Goal: Task Accomplishment & Management: Manage account settings

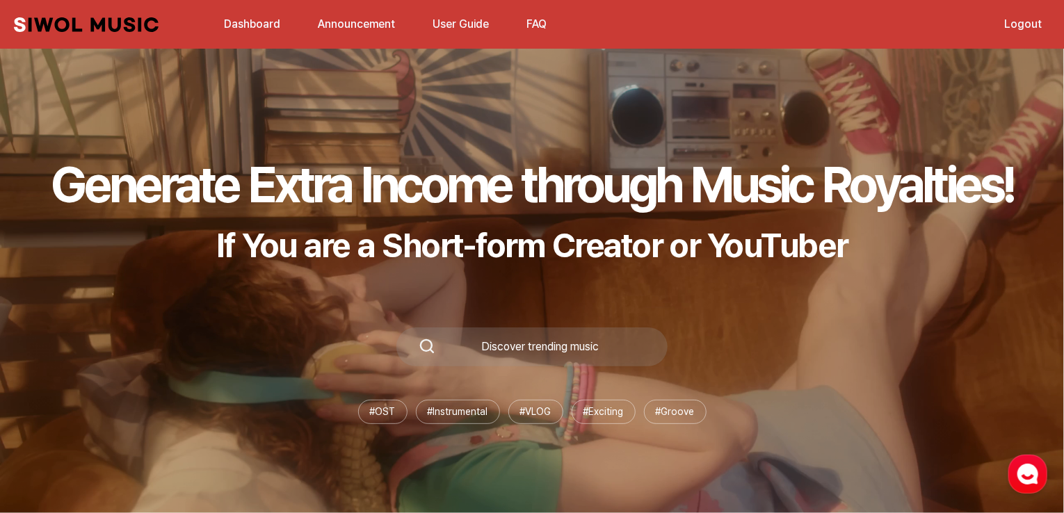
click at [252, 34] on link "Dashboard" at bounding box center [252, 24] width 73 height 30
click at [256, 24] on link "Dashboard" at bounding box center [252, 24] width 73 height 30
click at [263, 37] on link "Dashboard" at bounding box center [252, 24] width 73 height 30
click at [253, 24] on link "Dashboard" at bounding box center [252, 24] width 73 height 30
click at [124, 23] on link "Siwol Music" at bounding box center [86, 24] width 145 height 15
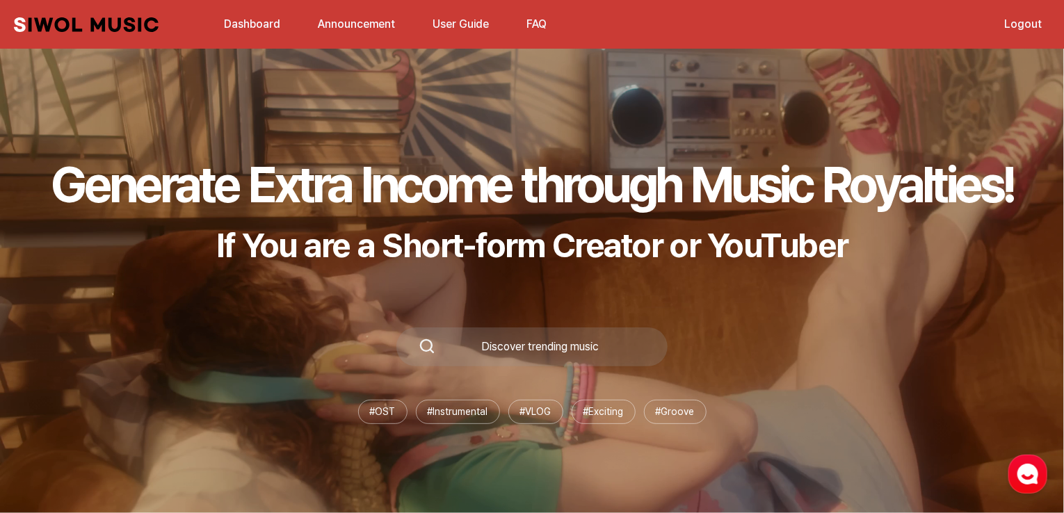
click at [260, 36] on link "Dashboard" at bounding box center [252, 24] width 73 height 30
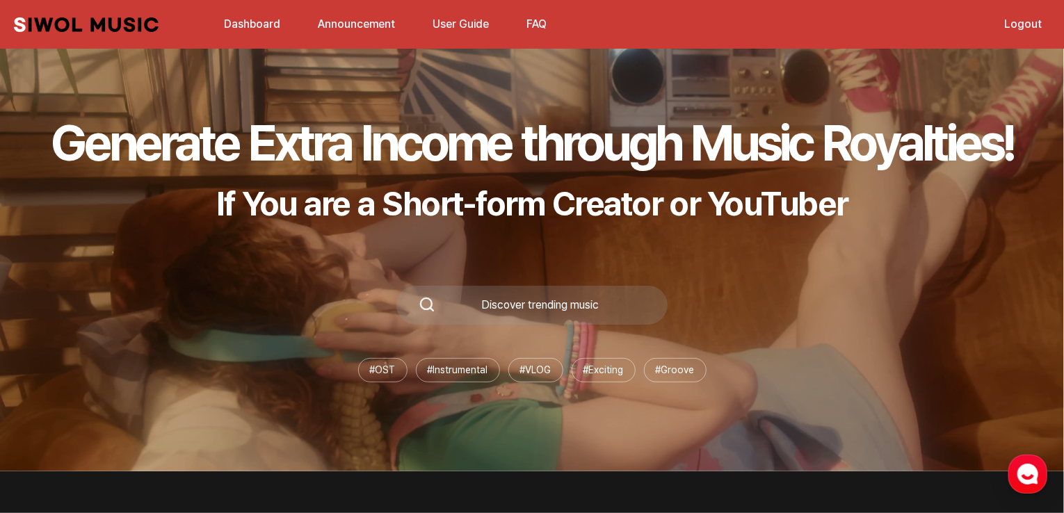
scroll to position [46, 0]
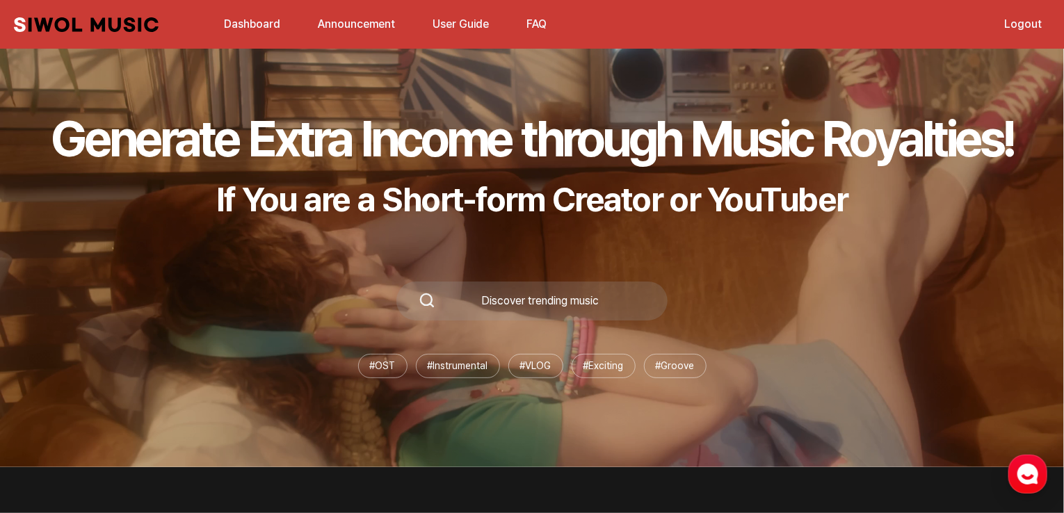
click at [261, 21] on link "Dashboard" at bounding box center [252, 24] width 73 height 30
click at [264, 14] on link "Dashboard" at bounding box center [252, 24] width 73 height 30
click at [275, 17] on link "Dashboard" at bounding box center [252, 24] width 73 height 30
click at [337, 29] on link "Announcement" at bounding box center [356, 24] width 94 height 30
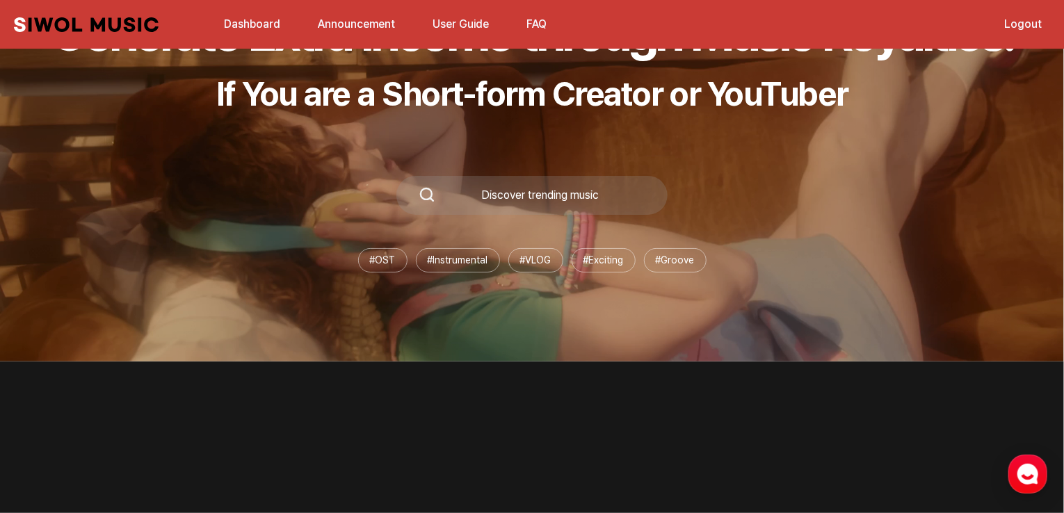
scroll to position [0, 0]
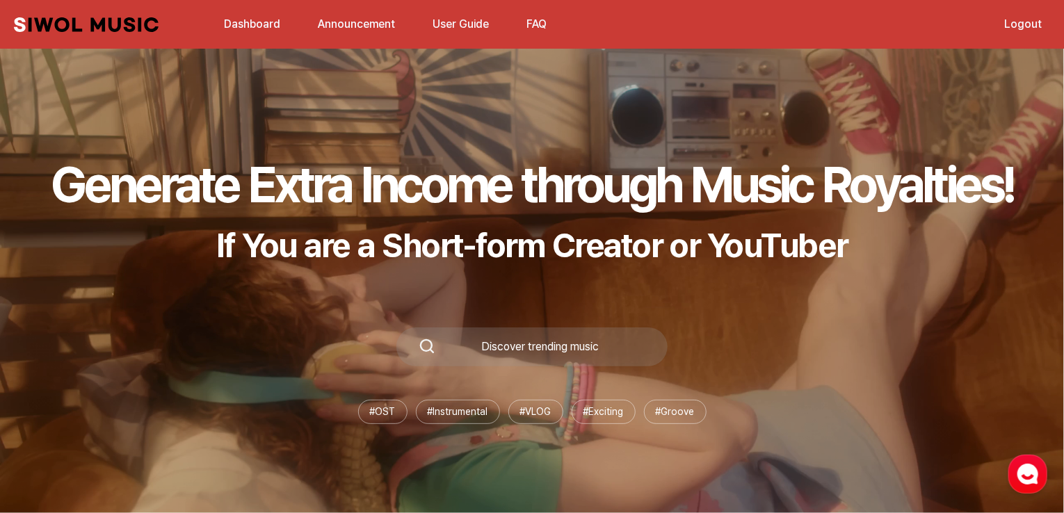
click at [270, 21] on link "Dashboard" at bounding box center [252, 24] width 73 height 30
click at [348, 31] on link "Announcement" at bounding box center [356, 24] width 94 height 30
click at [237, 31] on link "Dashboard" at bounding box center [252, 24] width 73 height 30
click at [83, 24] on link "Siwol Music" at bounding box center [86, 24] width 145 height 15
click at [1030, 24] on link "Logout" at bounding box center [1023, 24] width 54 height 30
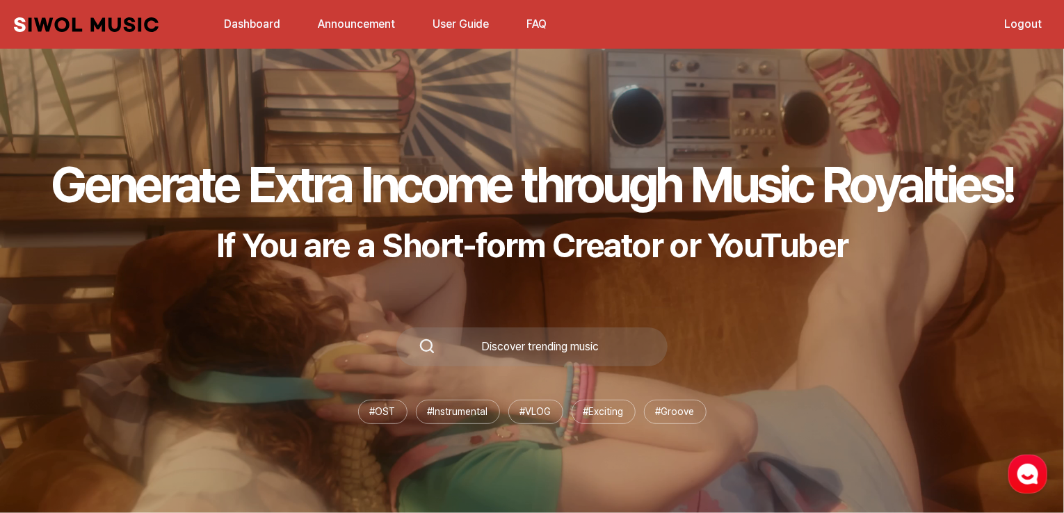
click at [1023, 26] on link "Logout" at bounding box center [1023, 24] width 54 height 30
click at [251, 27] on link "Dashboard" at bounding box center [252, 24] width 73 height 30
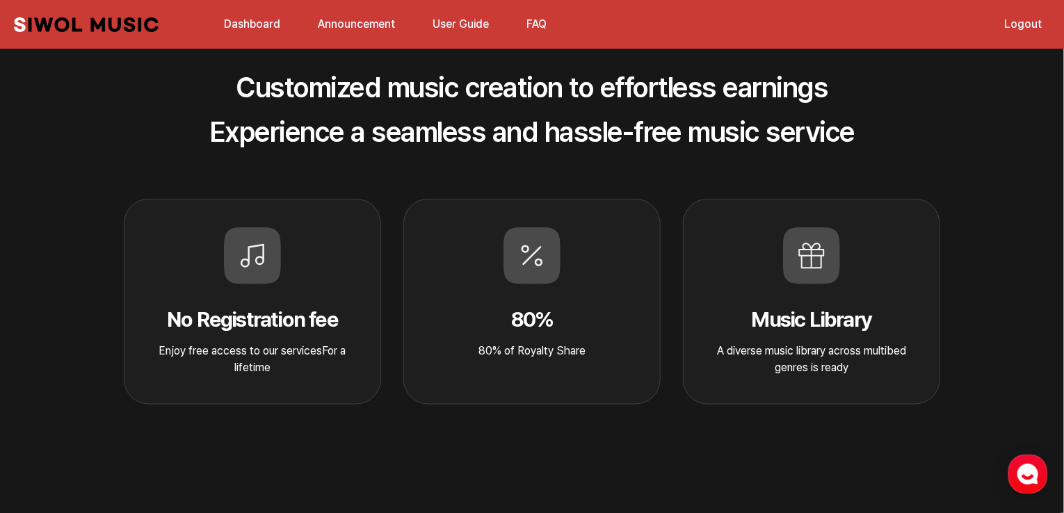
scroll to position [566, 0]
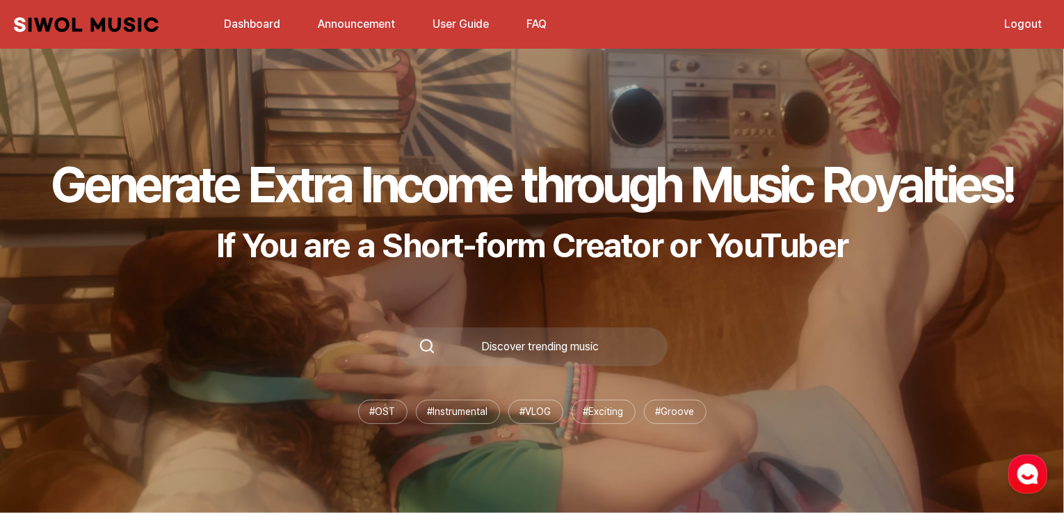
click at [245, 35] on link "Dashboard" at bounding box center [252, 24] width 73 height 30
click at [246, 34] on link "Dashboard" at bounding box center [252, 24] width 73 height 30
click at [245, 34] on link "Dashboard" at bounding box center [252, 24] width 73 height 30
click at [248, 36] on link "Dashboard" at bounding box center [252, 24] width 73 height 30
click at [250, 34] on link "Dashboard" at bounding box center [252, 24] width 73 height 30
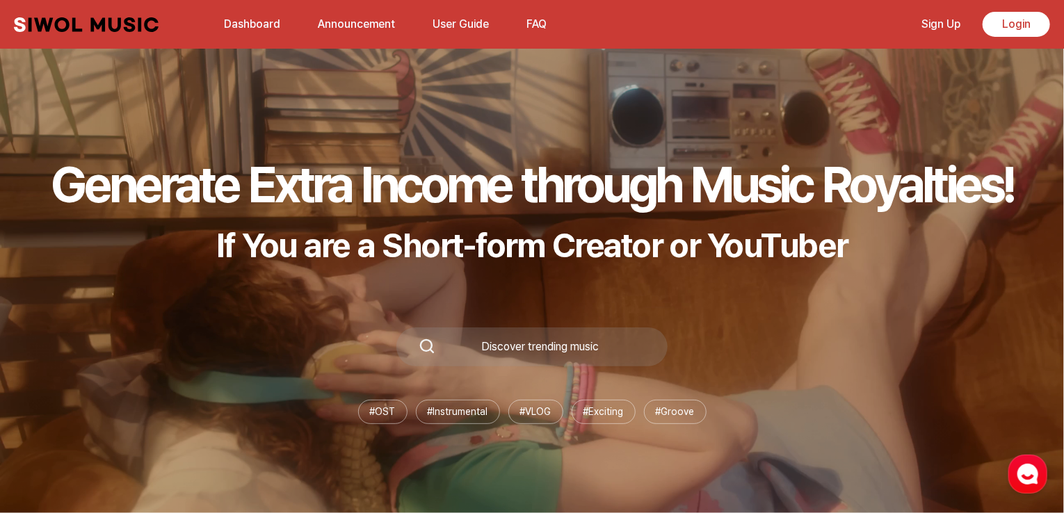
click at [1030, 26] on link "Login" at bounding box center [1015, 24] width 67 height 25
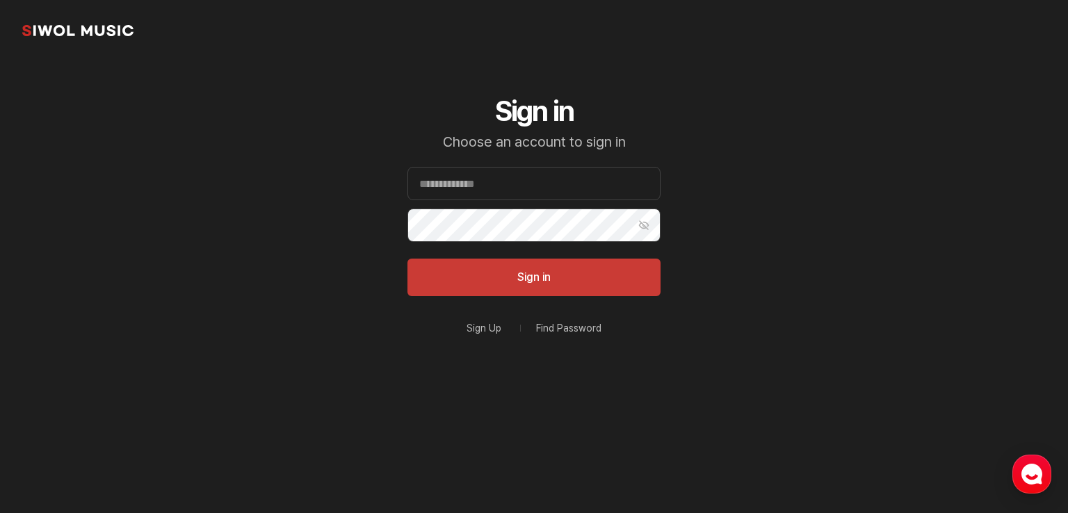
click at [616, 182] on input "Email" at bounding box center [533, 183] width 253 height 33
click at [617, 185] on input "Email" at bounding box center [533, 183] width 253 height 33
click at [601, 184] on input "Email" at bounding box center [533, 183] width 253 height 33
type input "**********"
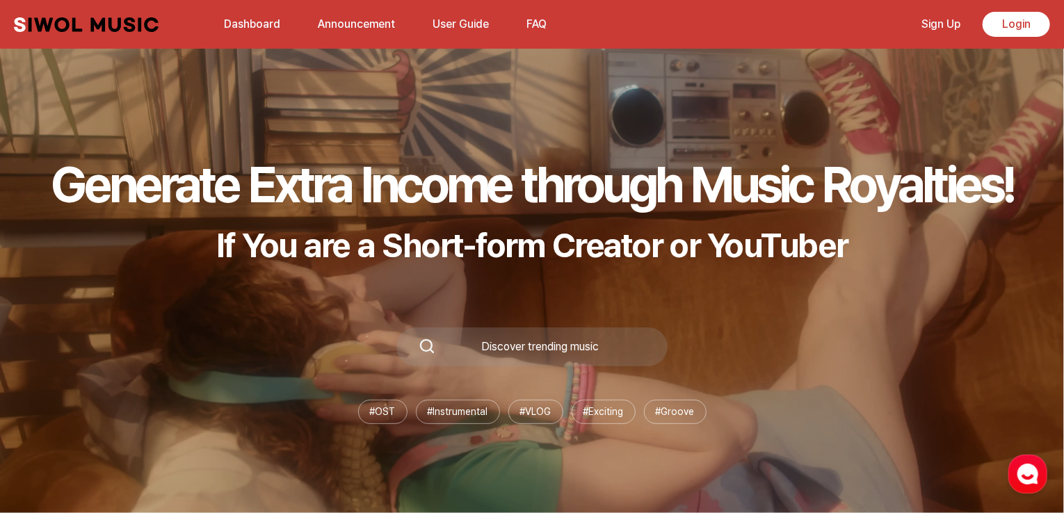
click at [1030, 23] on link "Login" at bounding box center [1015, 24] width 67 height 25
click at [353, 510] on div "Generate Extra Income through Music Royalties! If You are a Short-form Creator …" at bounding box center [532, 289] width 1064 height 448
click at [1032, 26] on link "Login" at bounding box center [1015, 24] width 67 height 25
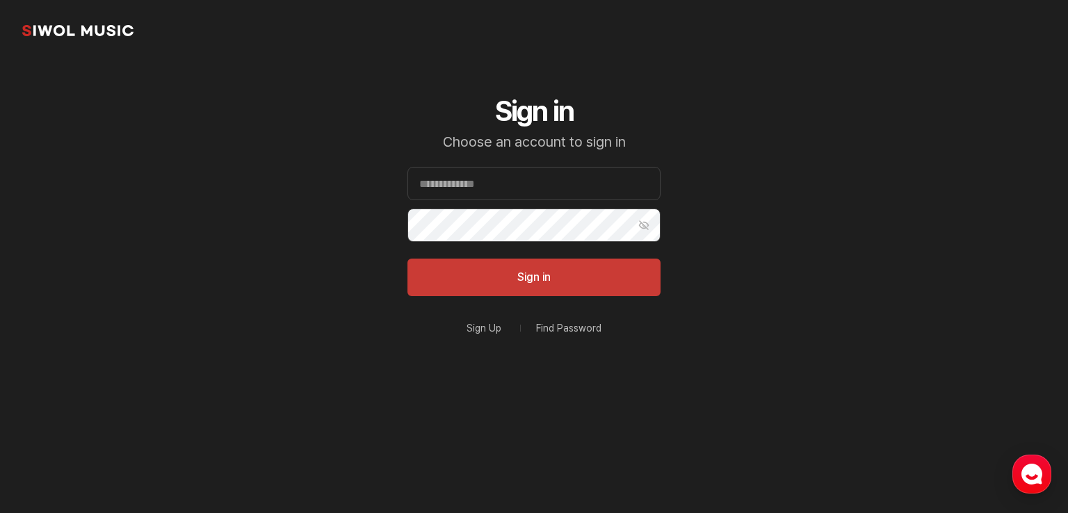
click at [634, 241] on button "Show Password" at bounding box center [643, 225] width 33 height 33
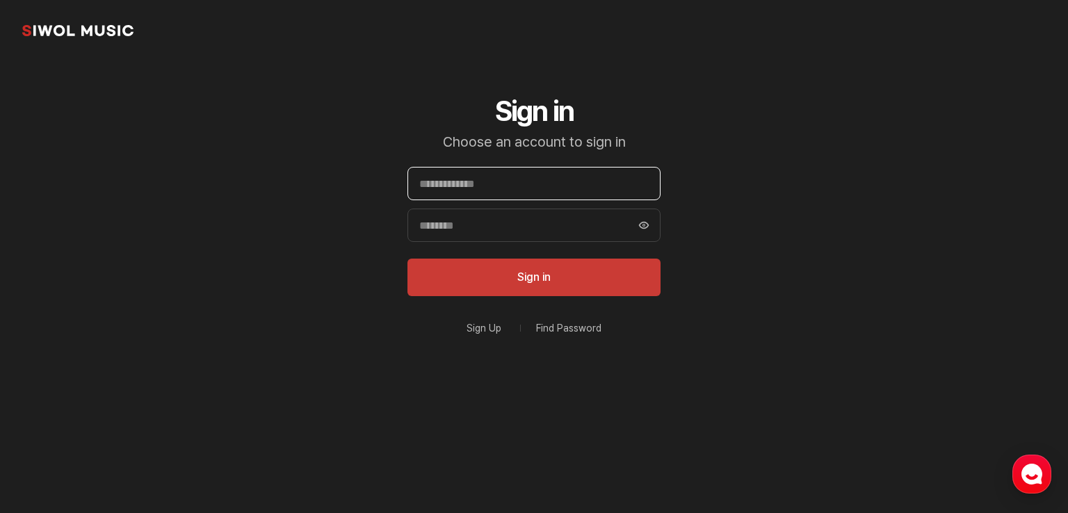
click at [623, 185] on input "Email" at bounding box center [533, 183] width 253 height 33
type input "**********"
click at [606, 188] on input "**********" at bounding box center [533, 183] width 253 height 33
click at [602, 189] on input "Email" at bounding box center [533, 183] width 253 height 33
type input "**********"
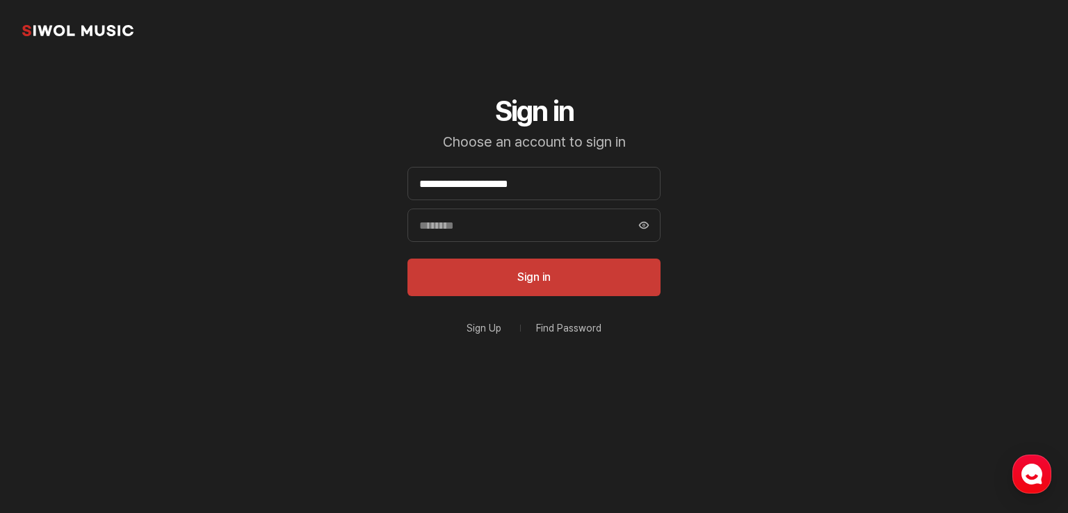
click at [565, 227] on input "Password" at bounding box center [533, 225] width 253 height 33
click at [588, 230] on input "Password" at bounding box center [533, 225] width 253 height 33
type input "**********"
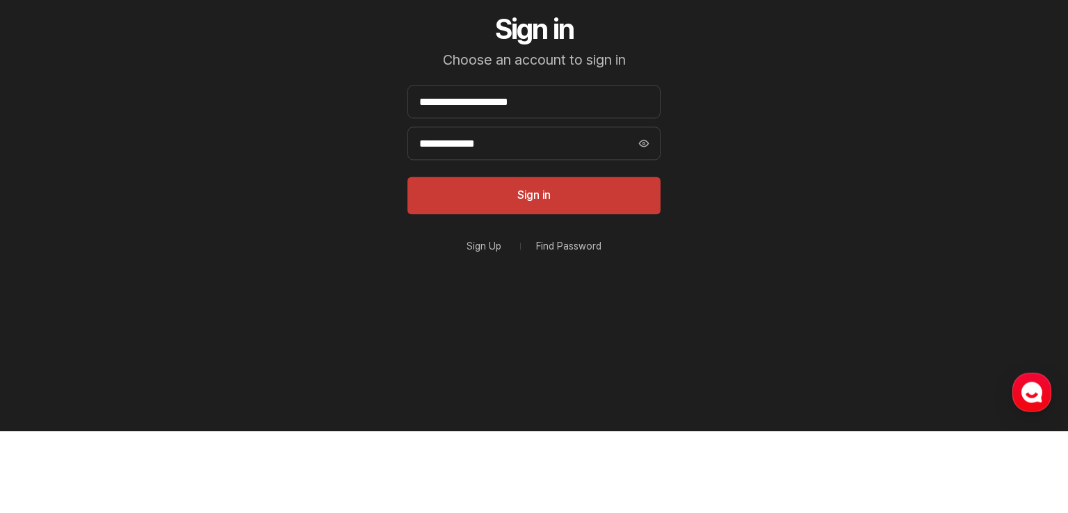
click at [610, 284] on button "Sign in" at bounding box center [533, 278] width 253 height 38
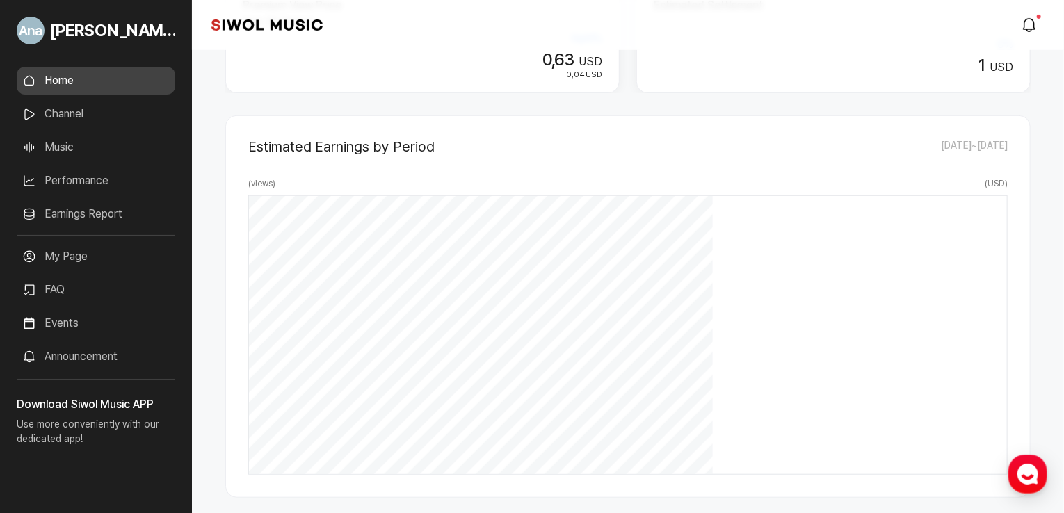
scroll to position [311, 0]
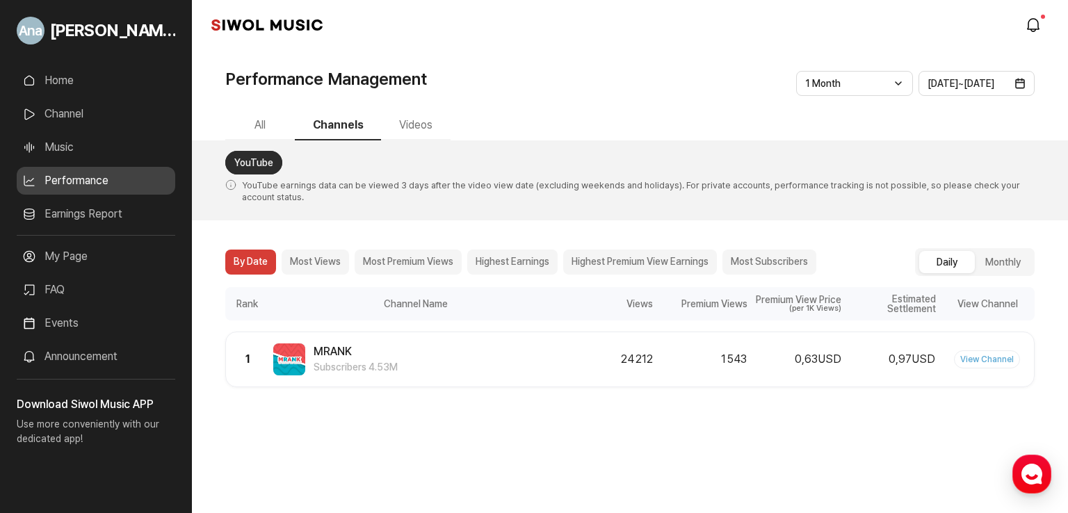
click at [442, 256] on button "Most Premium Views" at bounding box center [408, 262] width 107 height 25
click at [698, 256] on button "Highest Premium View Earnings" at bounding box center [640, 262] width 154 height 25
click at [813, 253] on button "Most Subscribers" at bounding box center [769, 262] width 94 height 25
click at [411, 259] on button "Most Premium Views" at bounding box center [408, 262] width 107 height 25
click at [287, 254] on button "Most Views" at bounding box center [315, 262] width 67 height 25
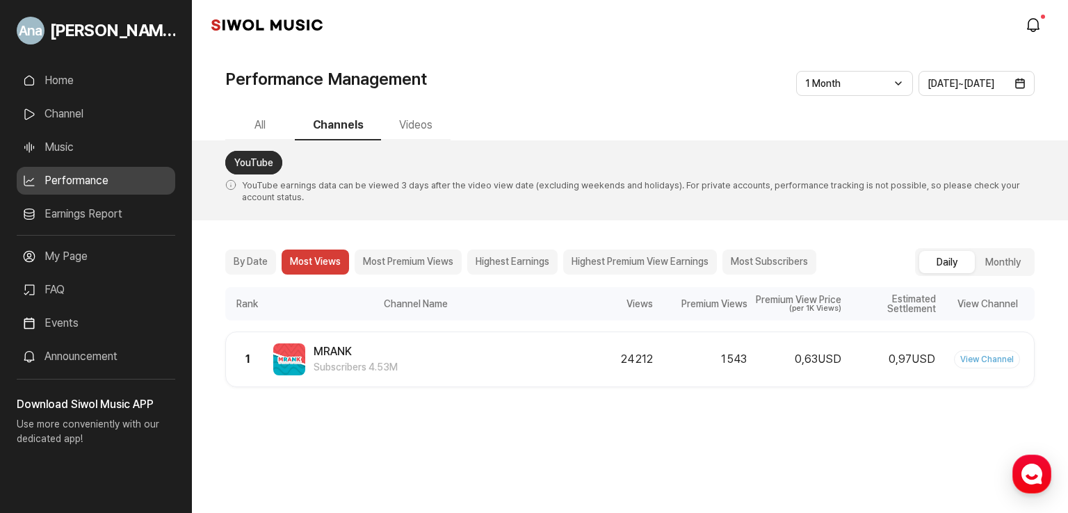
click at [255, 255] on button "By Date" at bounding box center [250, 262] width 51 height 25
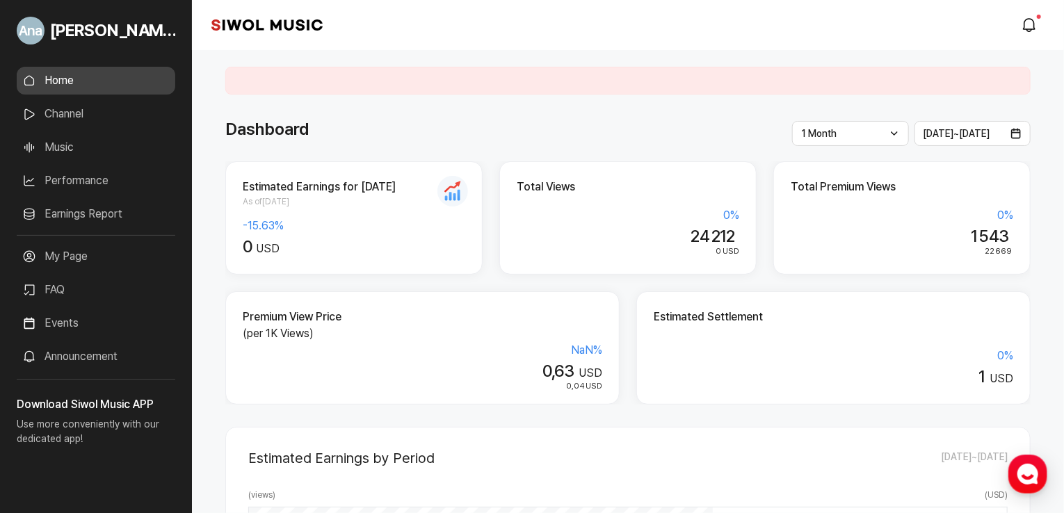
scroll to position [1, 0]
click at [863, 133] on div "1 Month Latest 1 Week 1 Month 3 Months 6 Months 1 Year" at bounding box center [850, 132] width 117 height 25
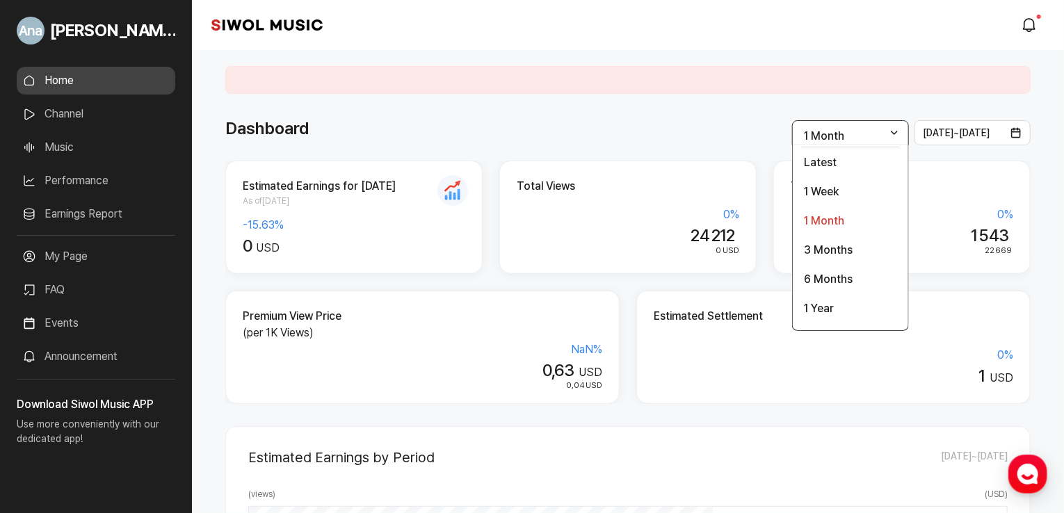
click at [849, 164] on li "Latest" at bounding box center [850, 162] width 99 height 26
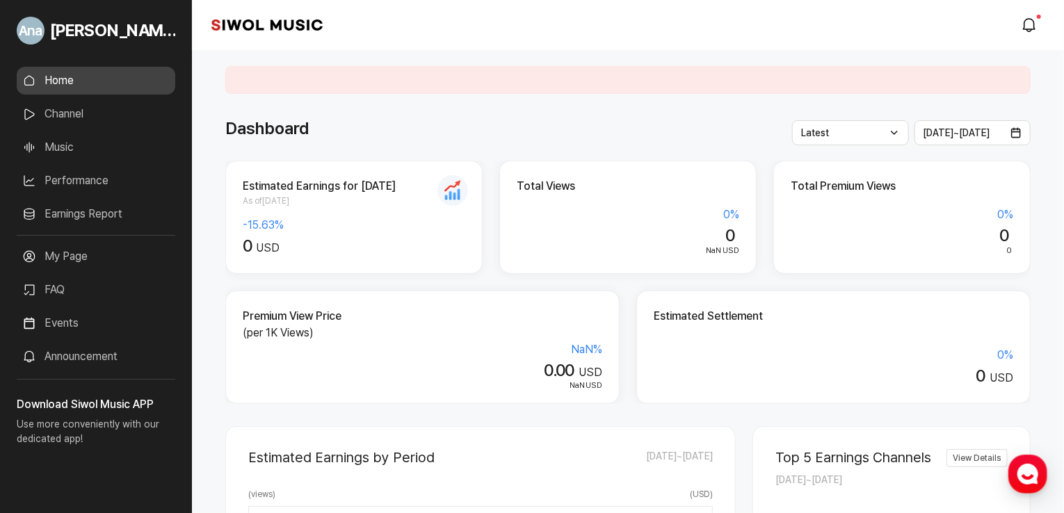
click at [859, 137] on div "Latest Latest 1 Week 1 Month 3 Months 6 Months 1 Year" at bounding box center [850, 132] width 117 height 25
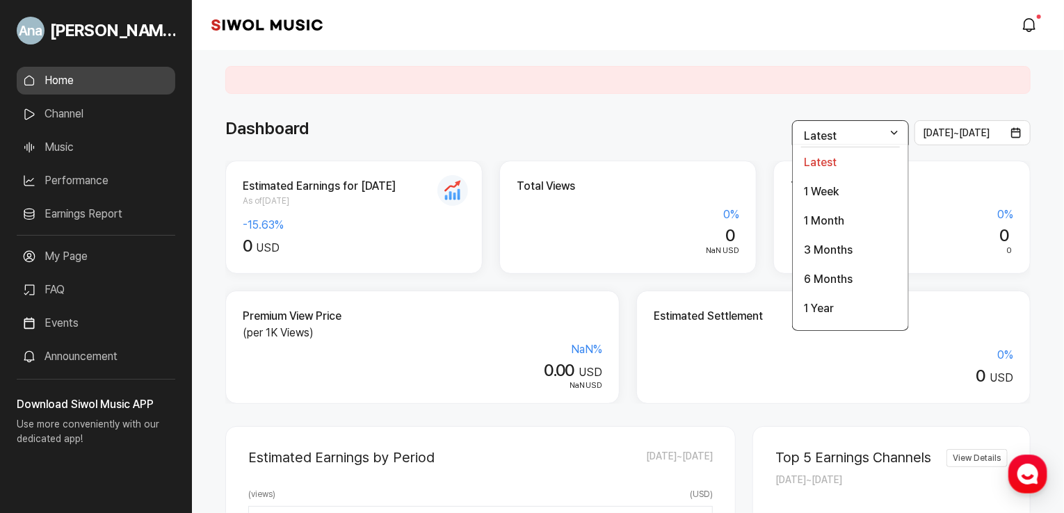
click at [841, 222] on li "1 Month" at bounding box center [850, 221] width 99 height 26
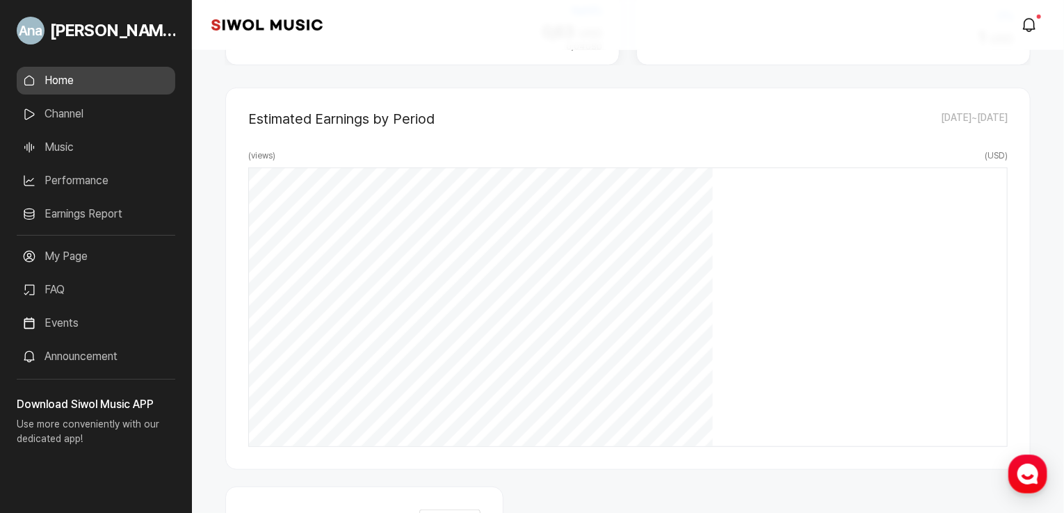
scroll to position [343, 0]
click at [1039, 29] on link "modal.notifications" at bounding box center [1030, 25] width 28 height 28
click at [1042, 33] on link "modal.notifications" at bounding box center [1030, 25] width 28 height 28
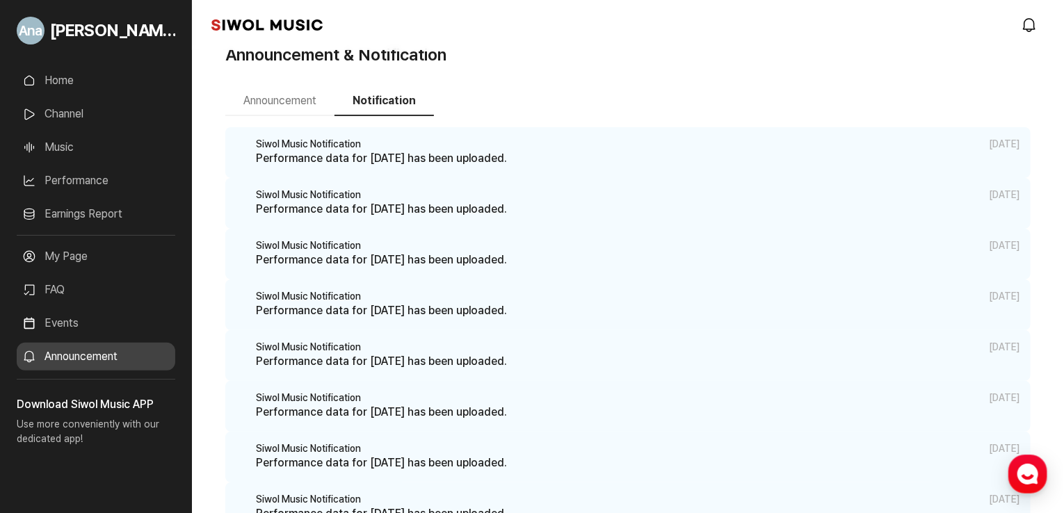
scroll to position [25, 0]
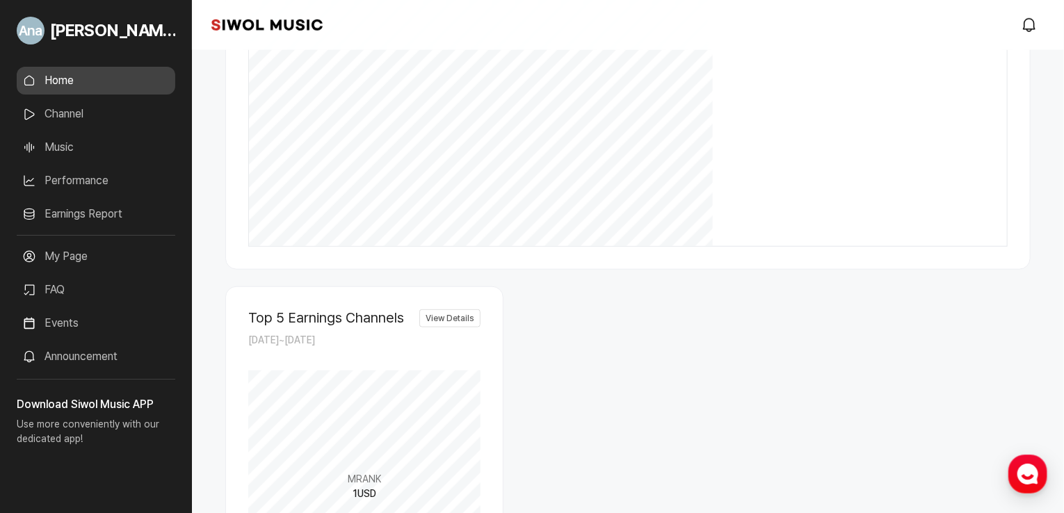
scroll to position [567, 0]
